Goal: Task Accomplishment & Management: Complete application form

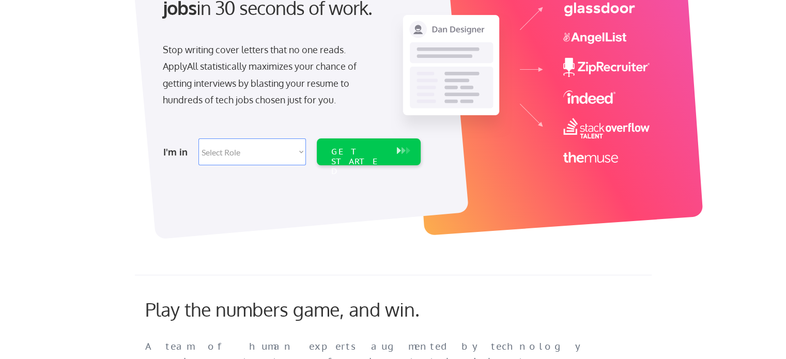
scroll to position [103, 0]
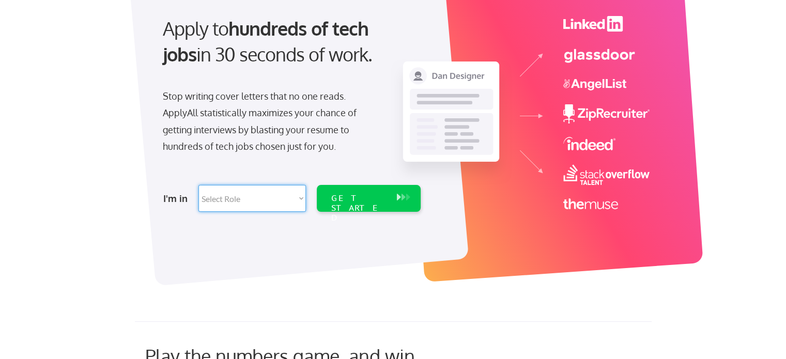
click at [259, 200] on select "Select Role Software Engineering Product Management Customer Success Sales UI/U…" at bounding box center [251, 198] width 107 height 27
select select ""tech_finance_biz_ops_cos""
click at [198, 185] on select "Select Role Software Engineering Product Management Customer Success Sales UI/U…" at bounding box center [251, 198] width 107 height 27
select select ""tech_finance_biz_ops_cos""
click at [345, 197] on div "GET STARTED" at bounding box center [358, 208] width 55 height 30
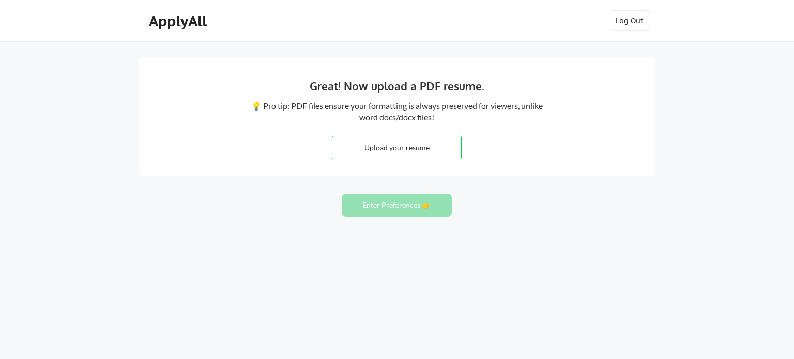
click at [389, 149] on input "file" at bounding box center [396, 147] width 129 height 22
type input "C:\fakepath\Riley Worley Resume_09.25.25.pdf"
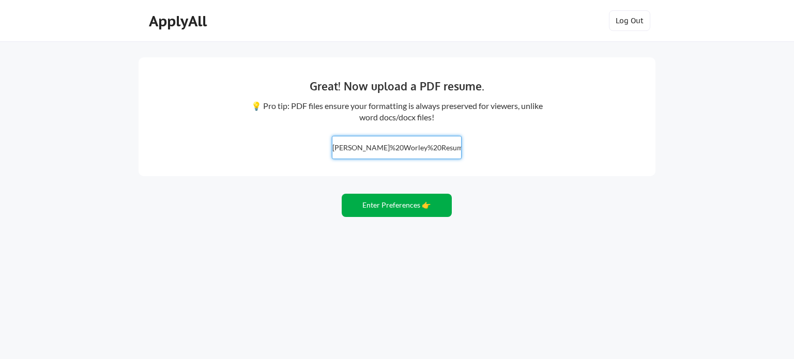
click at [422, 203] on button "Enter Preferences 👉" at bounding box center [397, 205] width 110 height 23
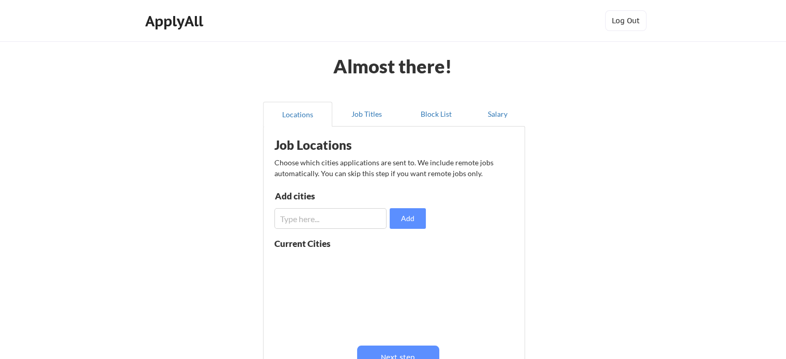
click at [347, 211] on input "input" at bounding box center [330, 218] width 112 height 21
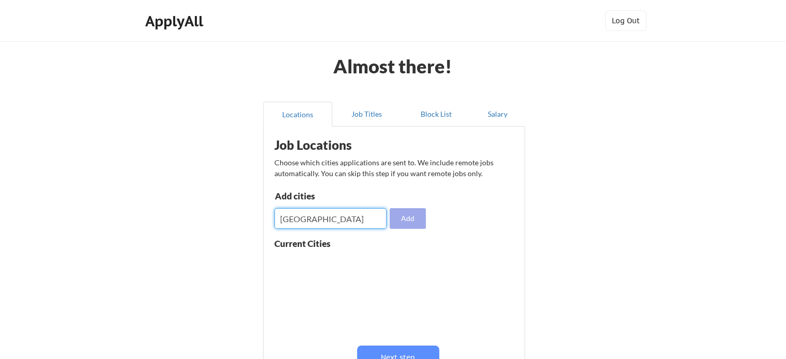
type input "[GEOGRAPHIC_DATA]"
click at [401, 216] on button "Add" at bounding box center [408, 218] width 36 height 21
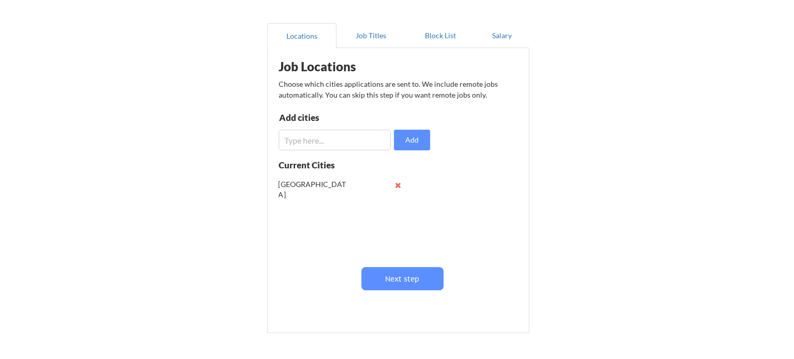
scroll to position [103, 0]
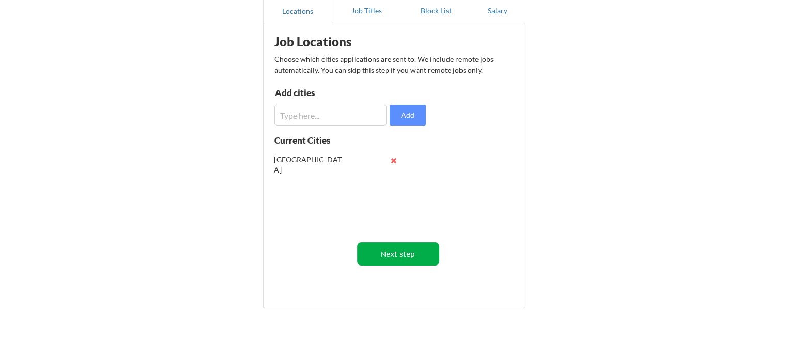
click at [397, 254] on button "Next step" at bounding box center [398, 253] width 82 height 23
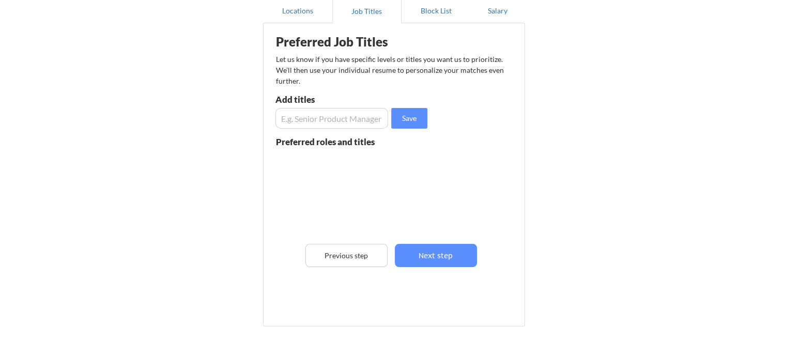
click at [358, 128] on input "input" at bounding box center [331, 118] width 113 height 21
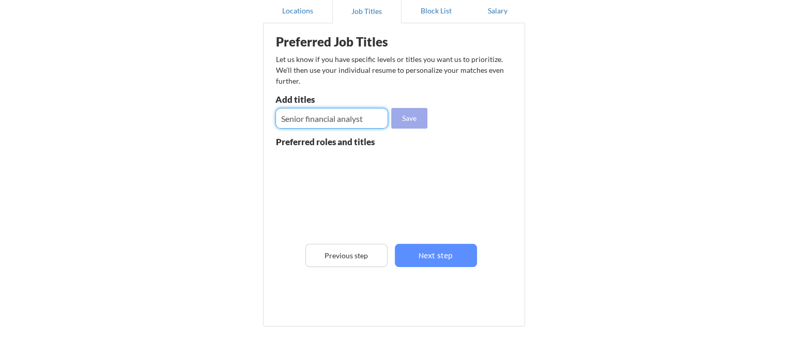
type input "Senior financial analyst"
click at [401, 128] on button "Save" at bounding box center [409, 118] width 36 height 21
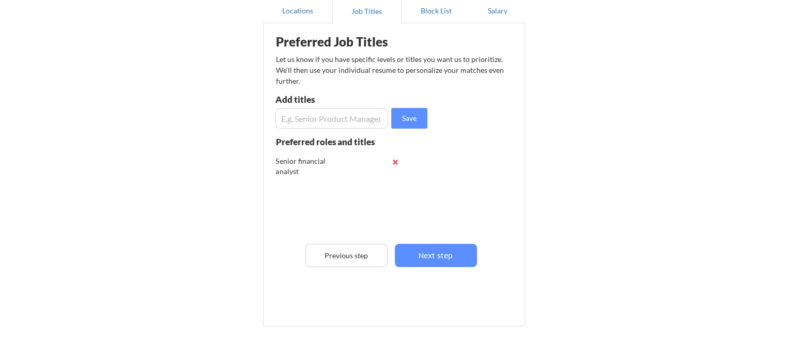
click at [349, 124] on input "input" at bounding box center [331, 118] width 113 height 21
type input "FP&A manager"
click at [428, 256] on button "Next step" at bounding box center [436, 255] width 82 height 23
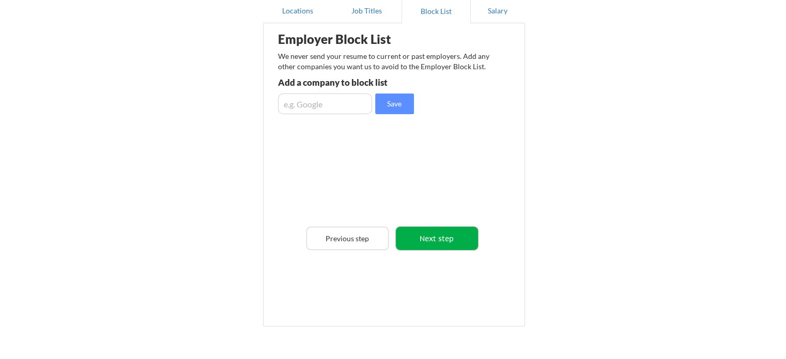
click at [411, 235] on button "Next step" at bounding box center [437, 238] width 82 height 23
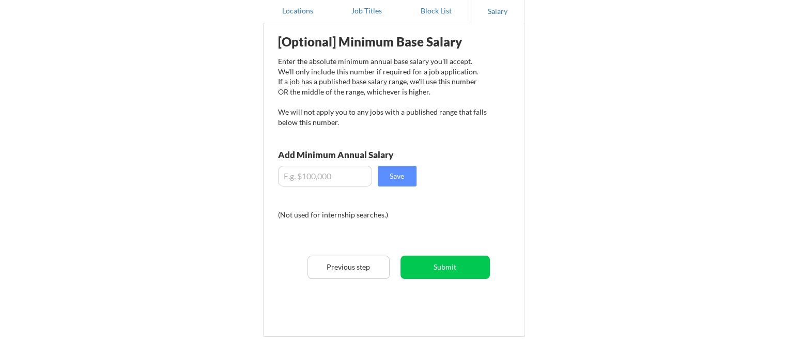
click at [336, 176] on input "input" at bounding box center [325, 176] width 94 height 21
type input "$130,000"
click at [397, 177] on button "Save" at bounding box center [397, 176] width 39 height 21
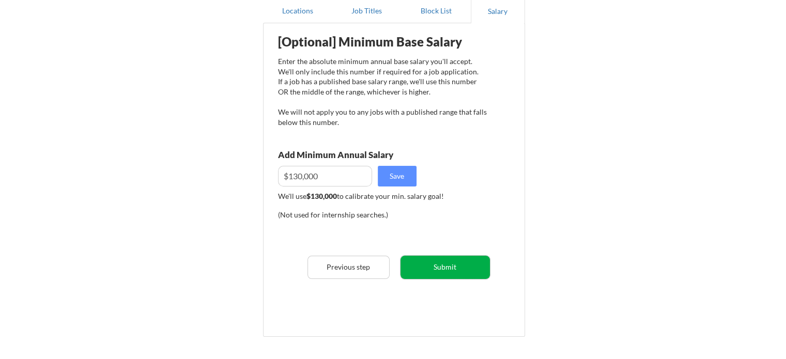
click at [438, 274] on button "Submit" at bounding box center [445, 267] width 89 height 23
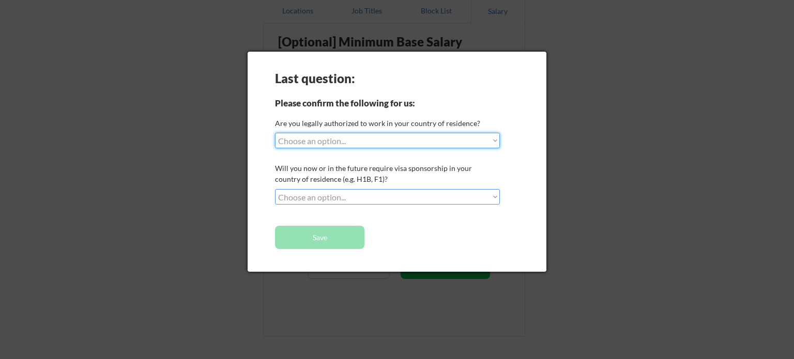
click at [374, 144] on select "Choose an option... Yes, I am a [DEMOGRAPHIC_DATA] Citizen Yes, I am a [DEMOGRA…" at bounding box center [387, 141] width 225 height 16
select select ""yes__i_am_a_[DEMOGRAPHIC_DATA]""
click at [275, 133] on select "Choose an option... Yes, I am a [DEMOGRAPHIC_DATA] Citizen Yes, I am a [DEMOGRA…" at bounding box center [387, 141] width 225 height 16
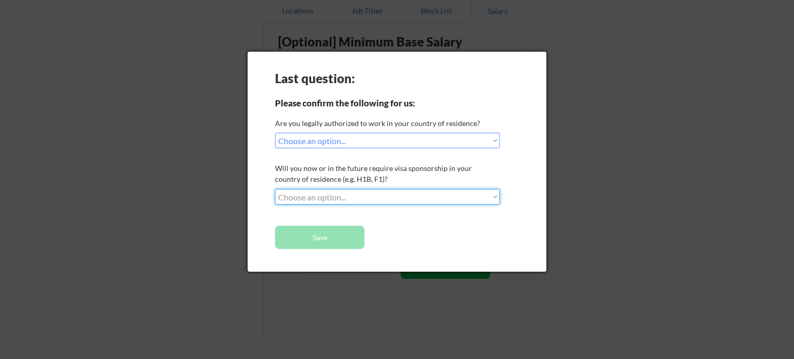
click at [364, 202] on select "Choose an option... No, I will not need sponsorship Yes, I will need sponsorship" at bounding box center [387, 197] width 225 height 16
select select ""yes__i_will_need_sponsorship""
click at [275, 189] on select "Choose an option... No, I will not need sponsorship Yes, I will need sponsorship" at bounding box center [387, 197] width 225 height 16
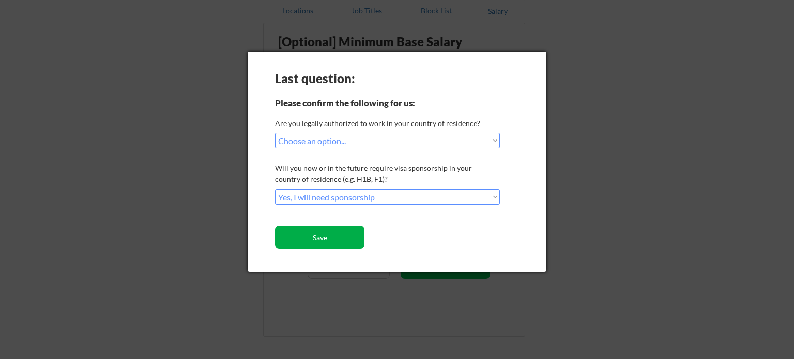
click at [352, 243] on button "Save" at bounding box center [319, 237] width 89 height 23
